Goal: Task Accomplishment & Management: Use online tool/utility

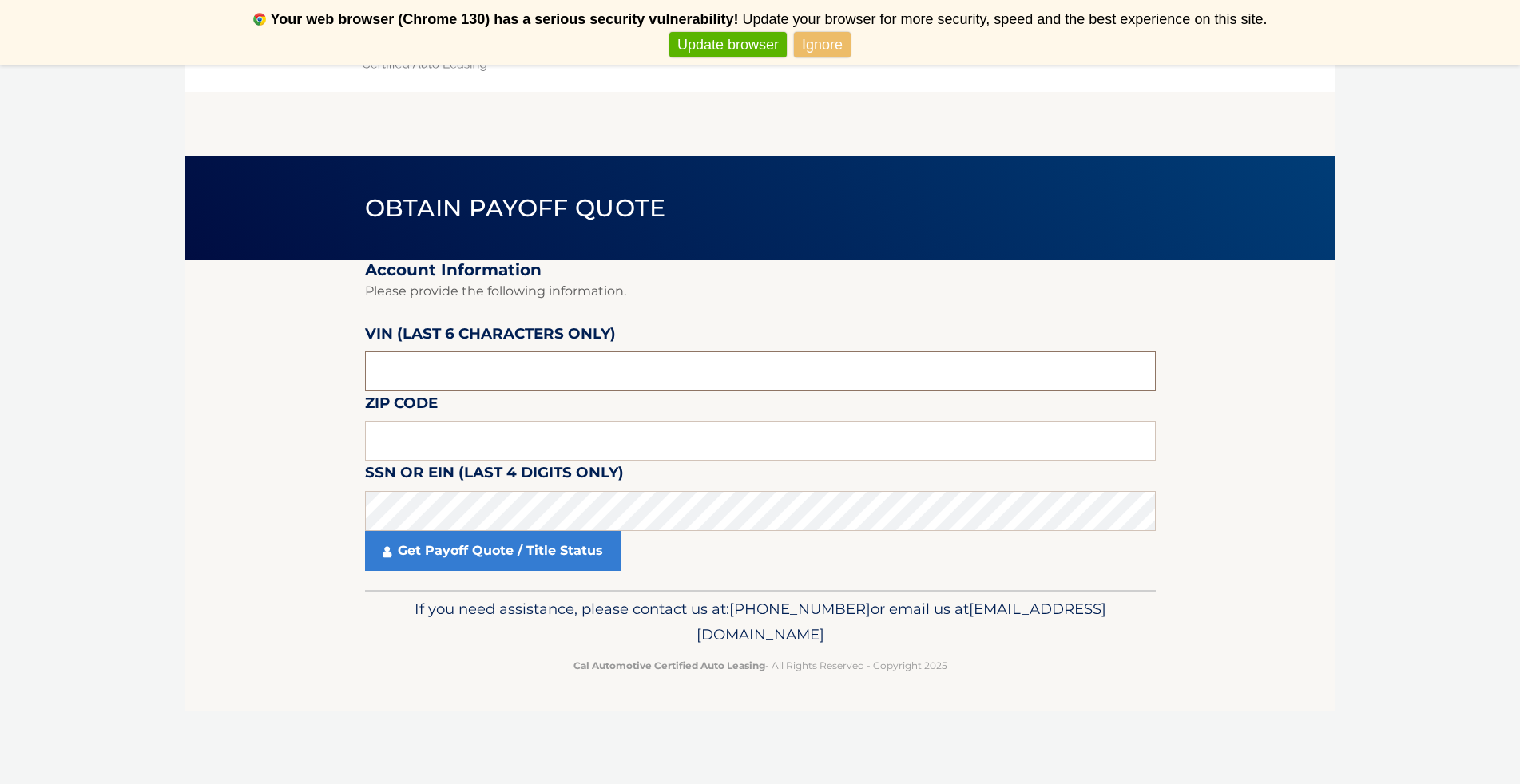
click at [430, 366] on input "text" at bounding box center [760, 371] width 791 height 40
type input "182577"
click at [422, 440] on input "text" at bounding box center [760, 440] width 791 height 40
click at [251, 436] on section "Account Information Please provide the following information. [PERSON_NAME] (la…" at bounding box center [760, 424] width 1150 height 330
click at [429, 436] on input "text" at bounding box center [760, 440] width 791 height 40
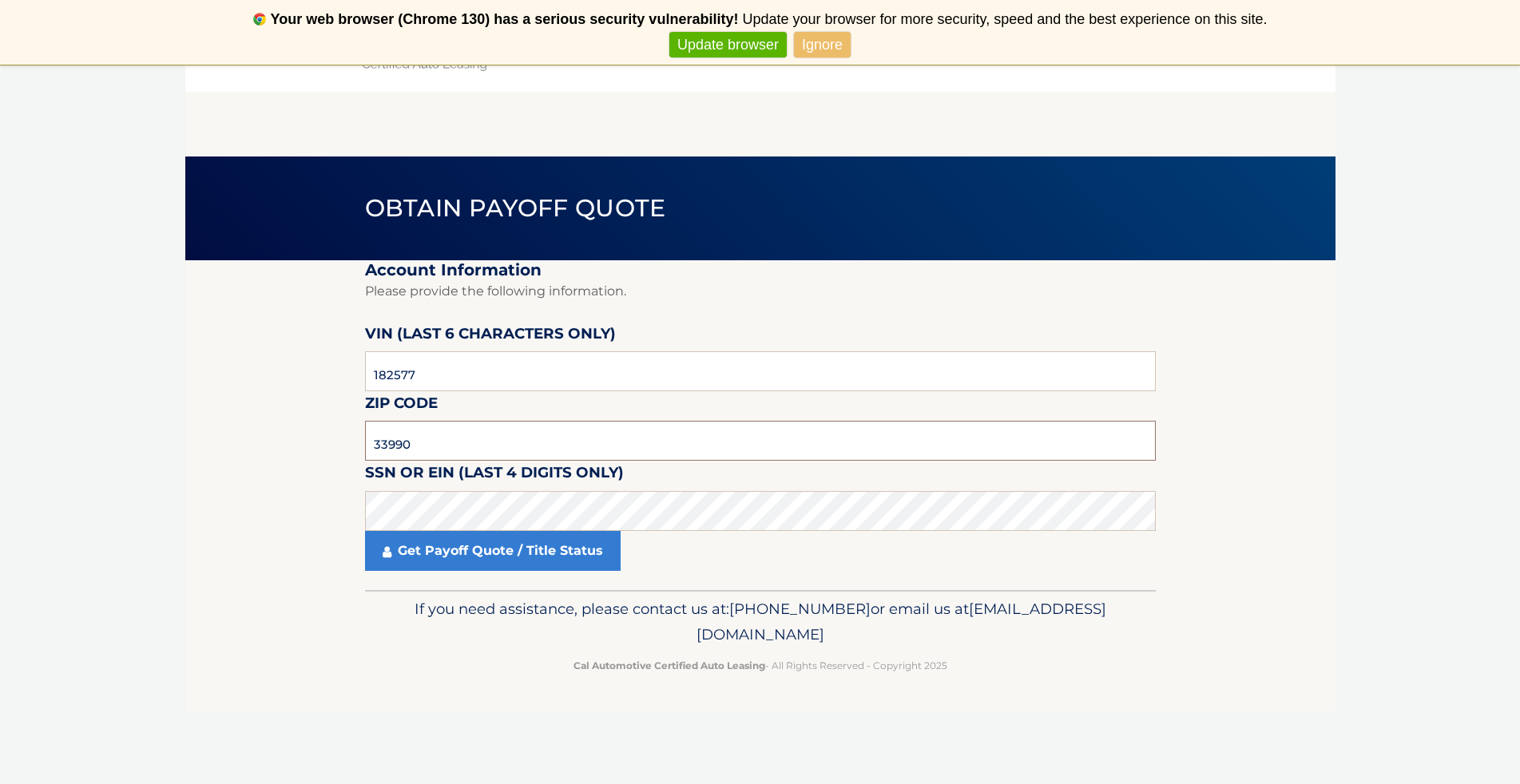
type input "33990"
click at [571, 549] on link "Get Payoff Quote / Title Status" at bounding box center [492, 550] width 255 height 40
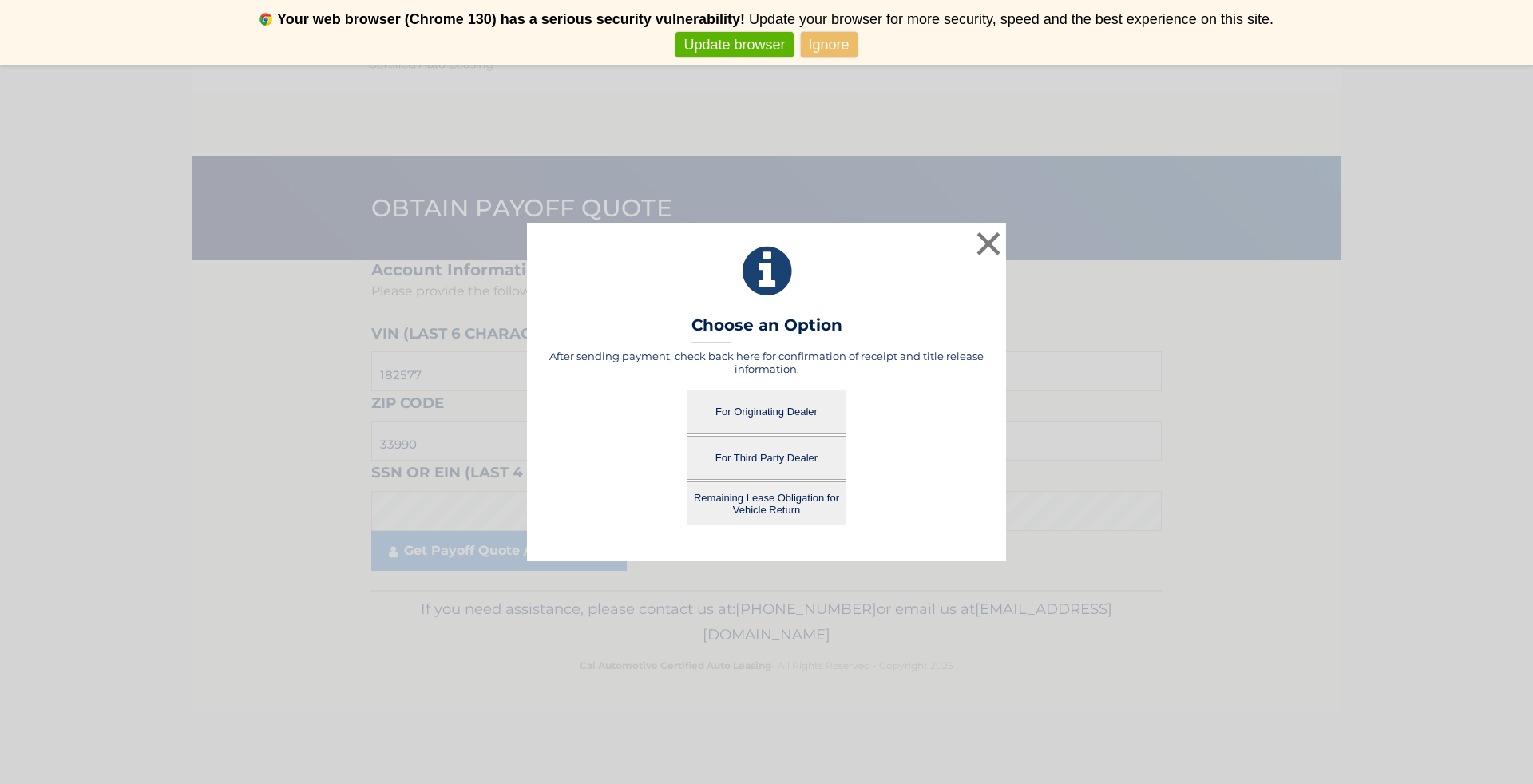
click at [783, 410] on button "For Originating Dealer" at bounding box center [766, 411] width 160 height 44
click at [797, 410] on button "For Originating Dealer" at bounding box center [766, 411] width 160 height 44
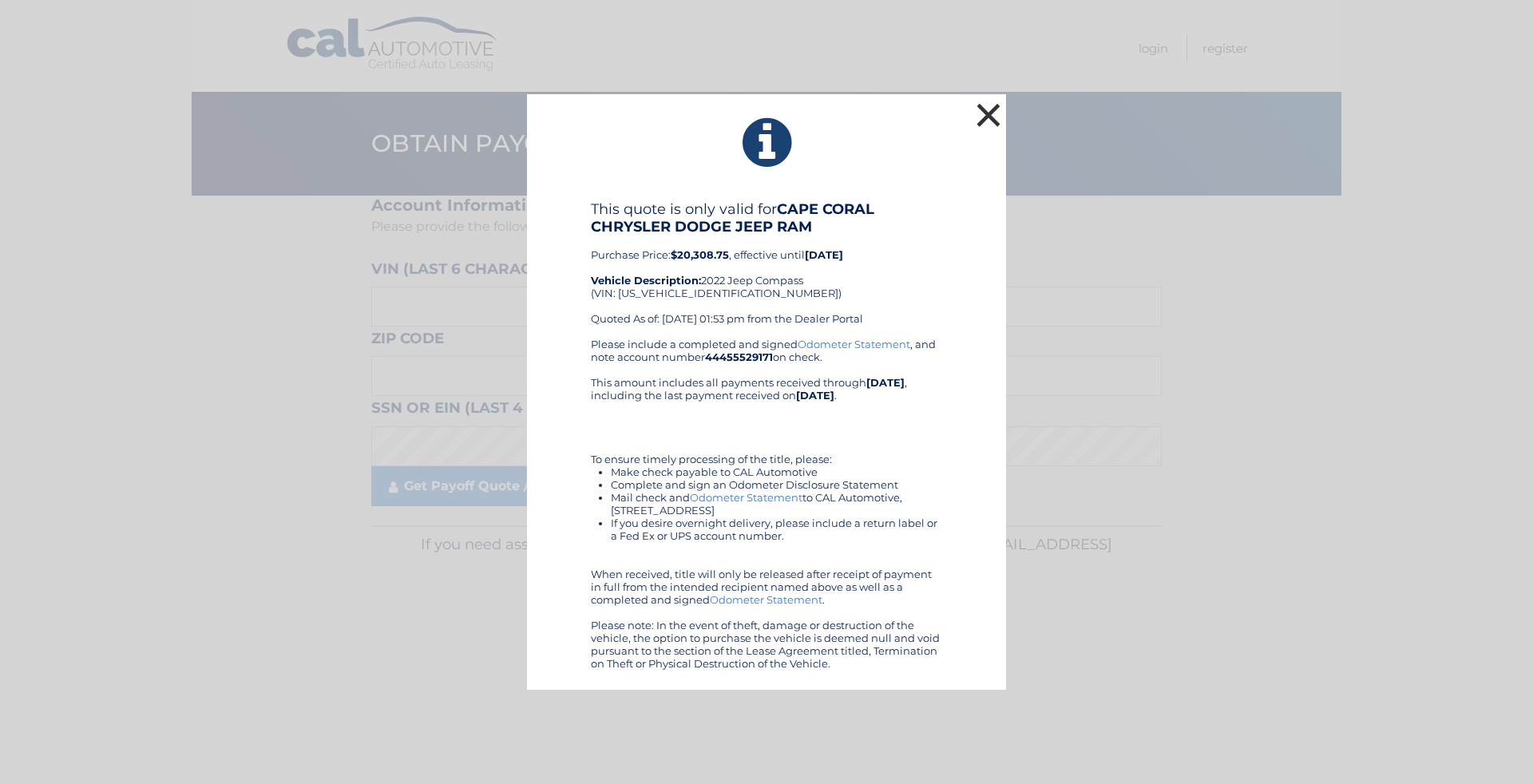
click at [995, 105] on button "×" at bounding box center [989, 115] width 32 height 32
